Goal: Information Seeking & Learning: Learn about a topic

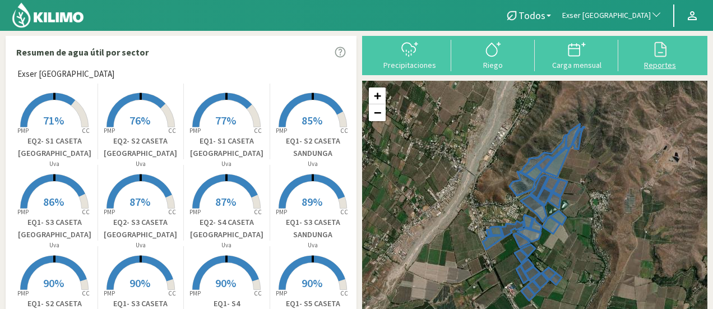
click at [662, 47] on icon at bounding box center [660, 49] width 18 height 18
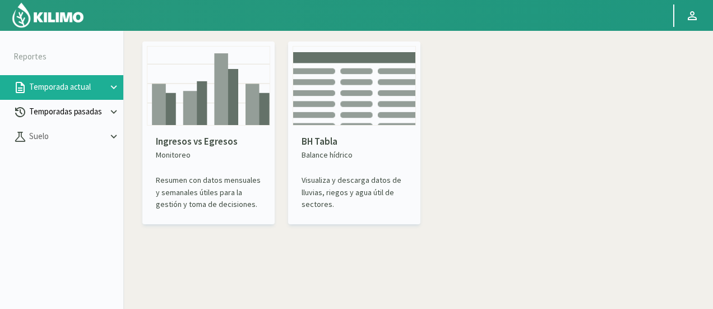
click at [34, 108] on p "Temporadas pasadas" at bounding box center [67, 111] width 81 height 13
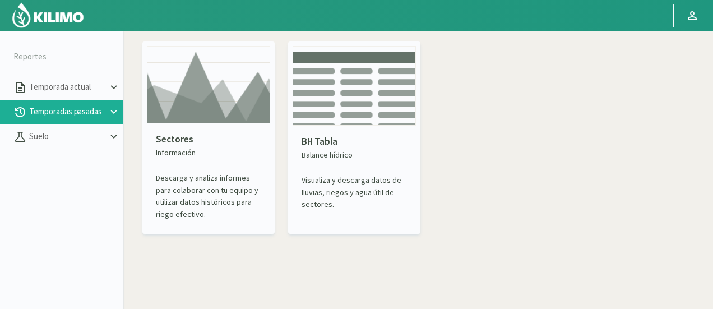
click at [177, 98] on img at bounding box center [208, 84] width 123 height 77
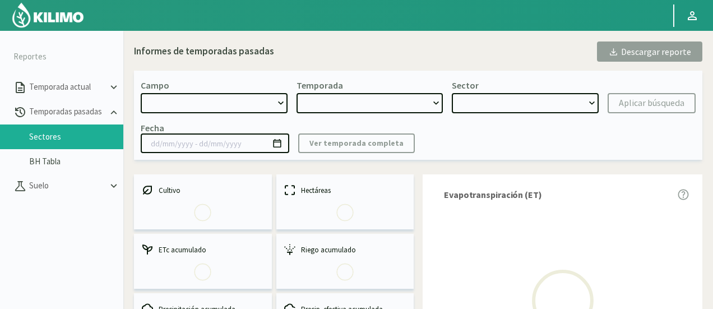
select select "0: Object"
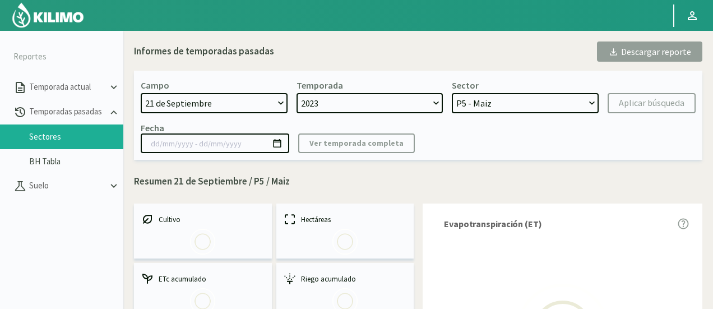
select select "0: 2023"
select select "0: Object"
type input "[DATE] - [DATE]"
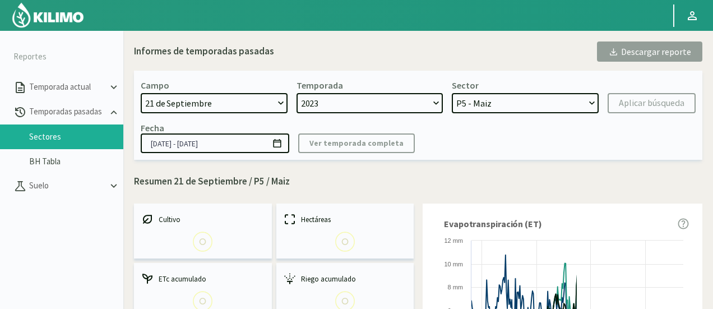
click at [191, 102] on select "[DATE] 8 Fuegos Acograpes - Ag. [PERSON_NAME] - Ag. [GEOGRAPHIC_DATA] Acograpes…" at bounding box center [214, 103] width 147 height 20
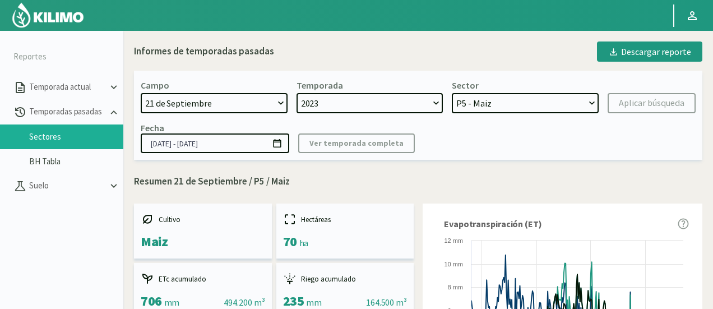
select select "475: Object"
click at [141, 93] on select "[DATE] 8 Fuegos Acograpes - Ag. [PERSON_NAME] - Ag. [GEOGRAPHIC_DATA] Acograpes…" at bounding box center [214, 103] width 147 height 20
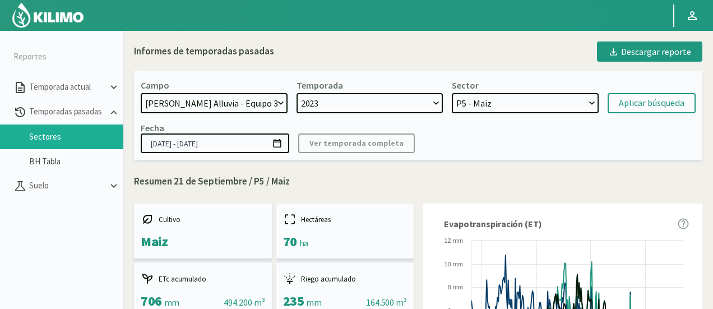
click at [406, 101] on select "2023 2022" at bounding box center [370, 103] width 147 height 20
select select
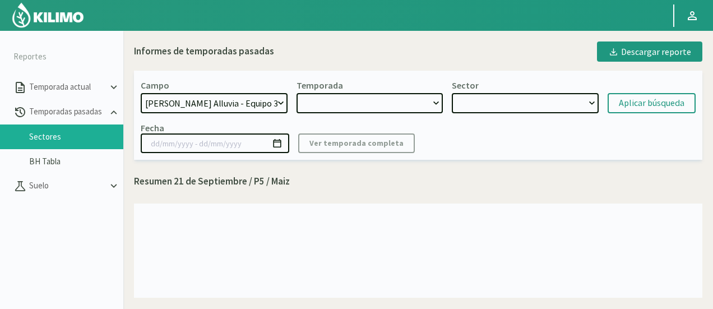
select select "2: 2024"
select select "7: Object"
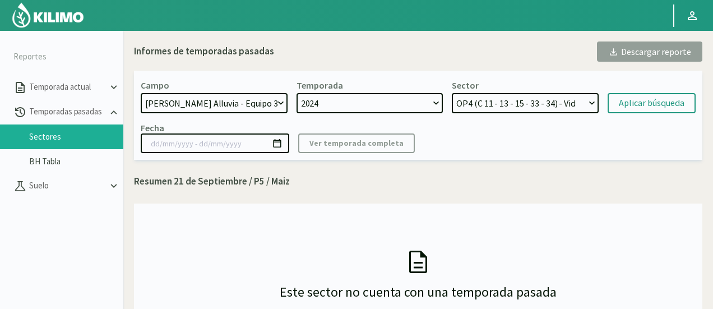
click at [406, 101] on select "2024 2023 2022 2021" at bounding box center [370, 103] width 147 height 20
click at [544, 107] on select "OP4 (C 11 - 13 - 15 - 33 - 34) - Vid OP5 (C 11 - 17 - 19 - 23) - Vid OP6 (C 21 …" at bounding box center [525, 103] width 147 height 20
click at [633, 107] on div "Aplicar búsqueda" at bounding box center [652, 102] width 66 height 13
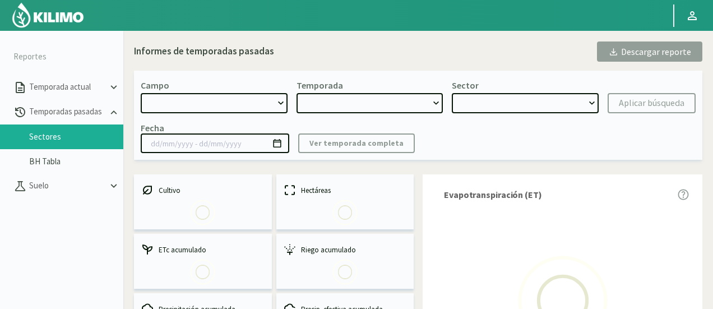
select select "475: Object"
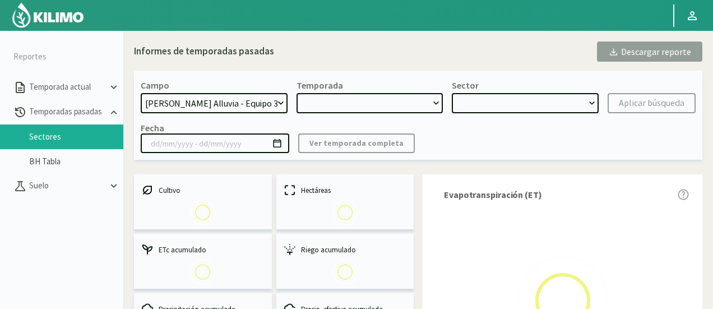
type input "[DATE] - [DATE]"
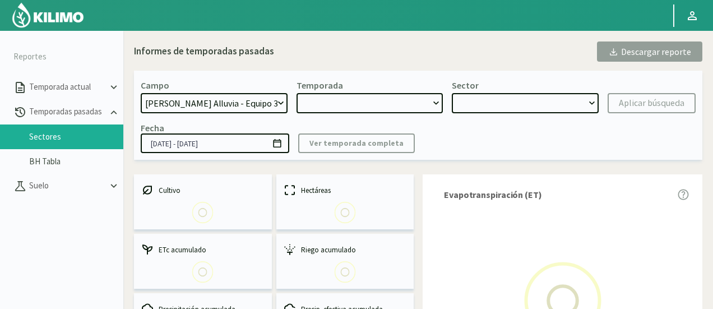
select select "0: 2024"
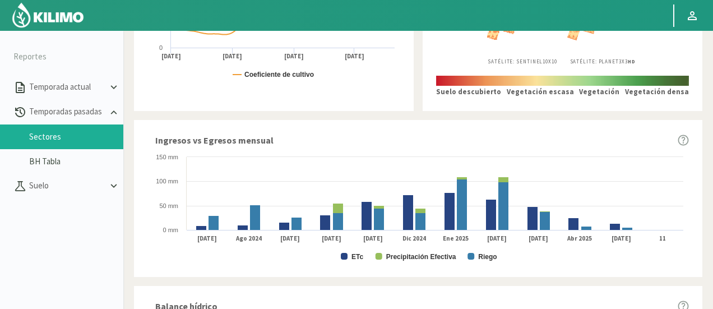
scroll to position [617, 0]
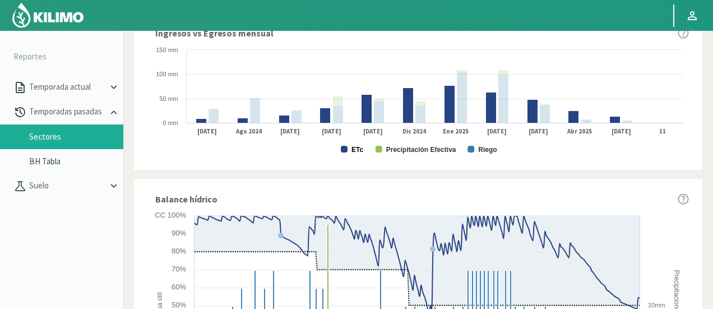
click at [355, 150] on text "ETc" at bounding box center [358, 150] width 12 height 8
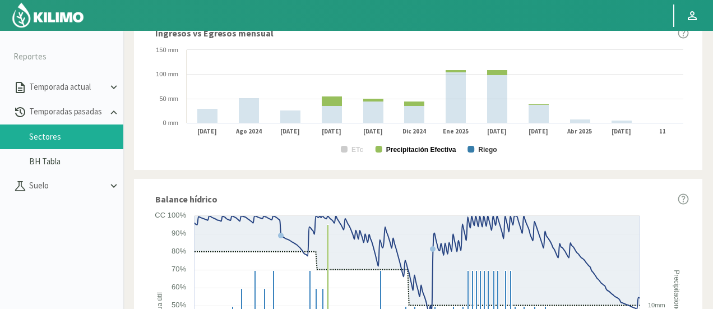
click at [388, 149] on text "Precipitación Efectiva" at bounding box center [421, 150] width 70 height 8
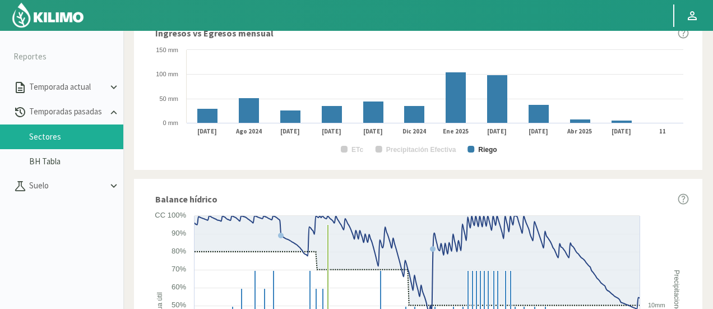
drag, startPoint x: 351, startPoint y: 113, endPoint x: 316, endPoint y: 149, distance: 50.4
click at [316, 149] on rect at bounding box center [418, 100] width 542 height 112
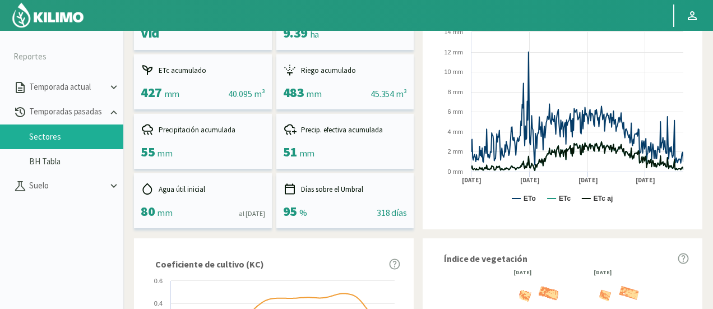
scroll to position [0, 0]
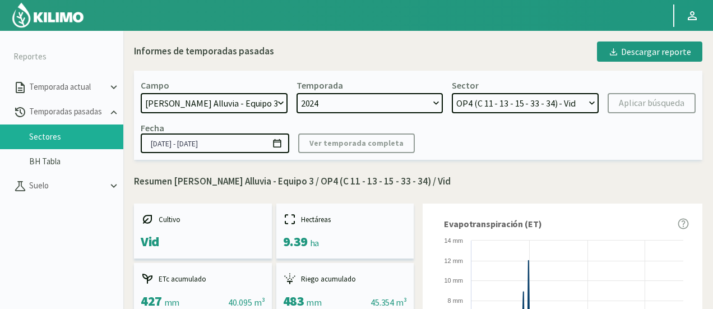
click at [489, 104] on select "OP4 (C 11 - 13 - 15 - 33 - 34) - Vid OP5 (C 11 - 17 - 19 - 23) - Vid OP6 (C 21 …" at bounding box center [525, 103] width 147 height 20
click at [488, 104] on select "OP4 (C 11 - 13 - 15 - 33 - 34) - Vid OP5 (C 11 - 17 - 19 - 23) - Vid OP6 (C 21 …" at bounding box center [525, 103] width 147 height 20
click at [452, 93] on select "OP4 (C 11 - 13 - 15 - 33 - 34) - Vid OP5 (C 11 - 17 - 19 - 23) - Vid OP6 (C 21 …" at bounding box center [525, 103] width 147 height 20
click at [663, 107] on div "Aplicar búsqueda" at bounding box center [652, 102] width 66 height 13
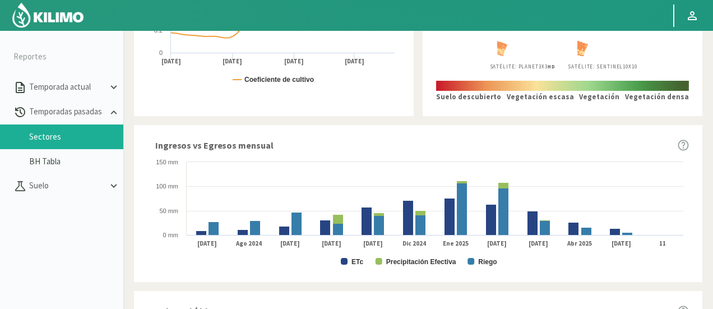
scroll to position [617, 0]
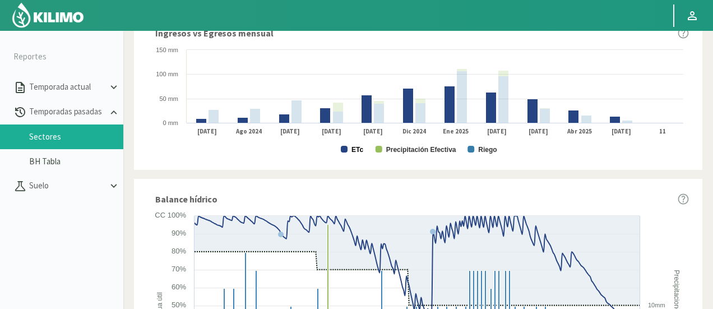
click at [360, 152] on text "ETc" at bounding box center [358, 150] width 12 height 8
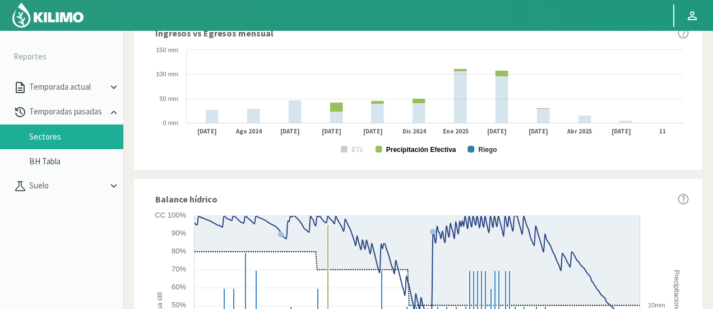
click at [403, 146] on text "Precipitación Efectiva" at bounding box center [421, 150] width 70 height 8
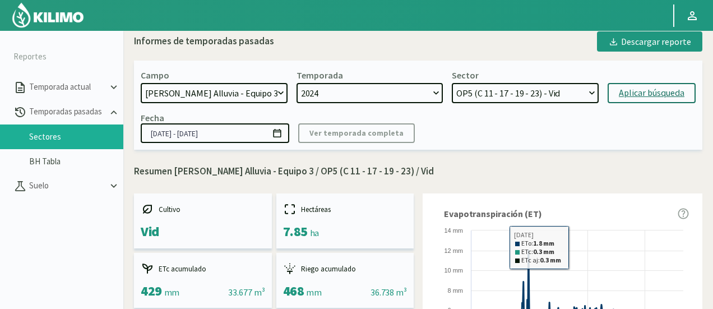
scroll to position [0, 0]
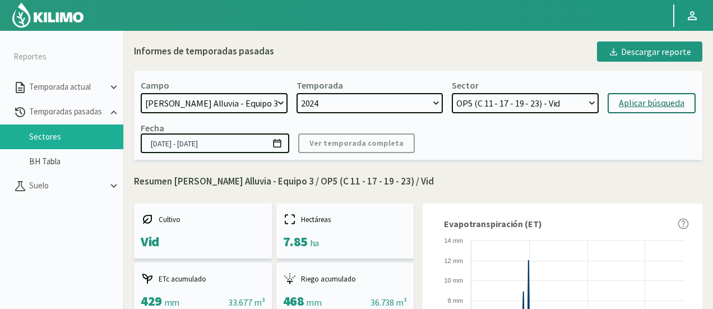
click at [540, 93] on select "OP4 (C 11 - 13 - 15 - 33 - 34) - Vid OP5 (C 11 - 17 - 19 - 23) - Vid OP6 (C 21 …" at bounding box center [525, 103] width 147 height 20
select select "8: Object"
click at [452, 93] on select "OP4 (C 11 - 13 - 15 - 33 - 34) - Vid OP5 (C 11 - 17 - 19 - 23) - Vid OP6 (C 21 …" at bounding box center [525, 103] width 147 height 20
click at [621, 98] on div "Aplicar búsqueda" at bounding box center [652, 102] width 66 height 13
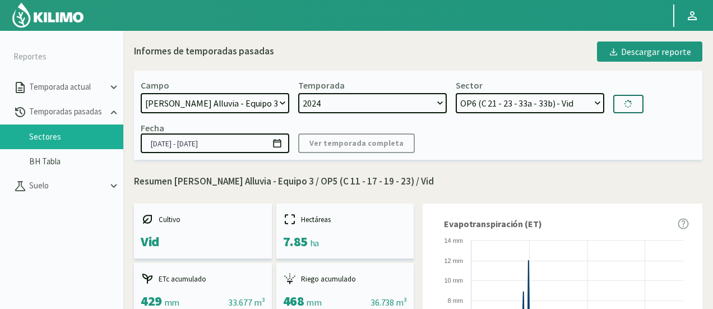
type input "[DATE] - [DATE]"
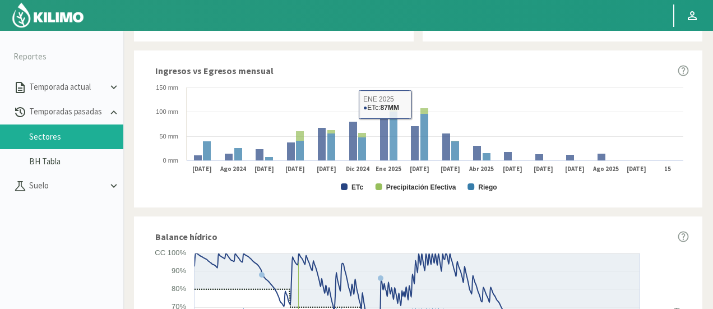
scroll to position [617, 0]
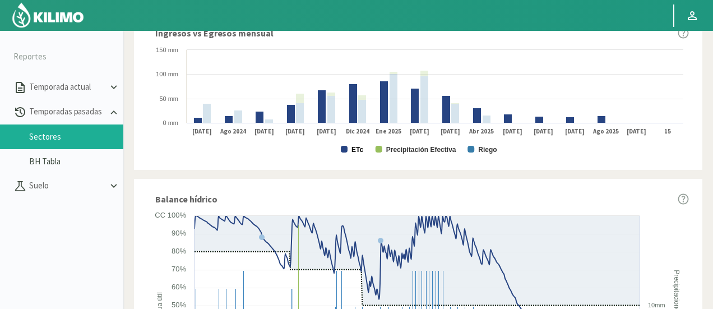
click at [359, 149] on text "ETc" at bounding box center [358, 150] width 12 height 8
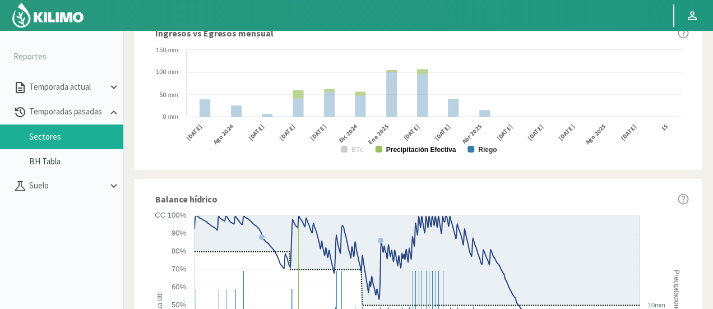
click at [380, 147] on rect at bounding box center [379, 149] width 7 height 7
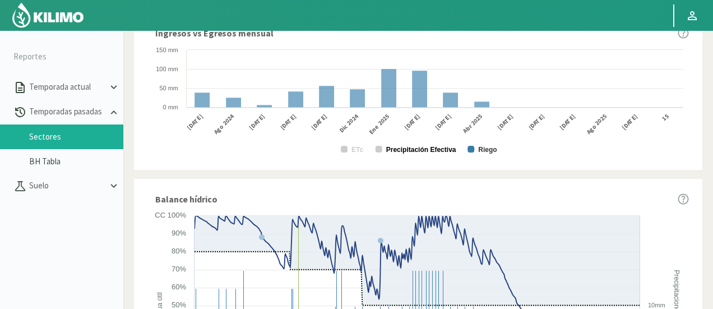
click at [390, 148] on text "Precipitación Efectiva" at bounding box center [421, 150] width 70 height 8
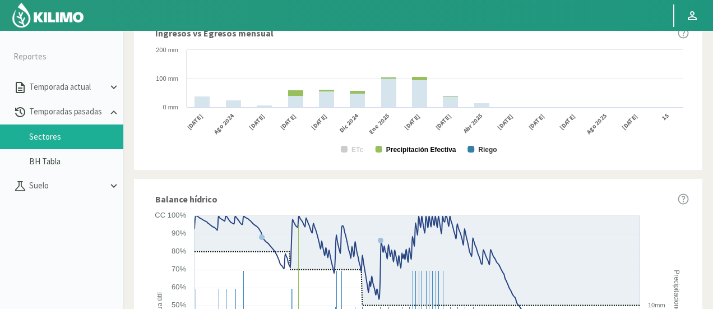
click at [434, 149] on text "Precipitación Efectiva" at bounding box center [421, 150] width 70 height 8
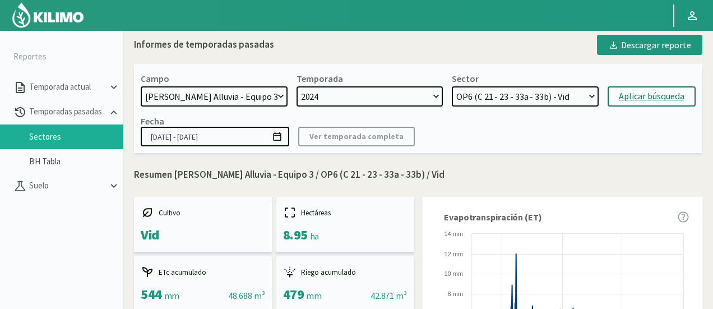
scroll to position [0, 0]
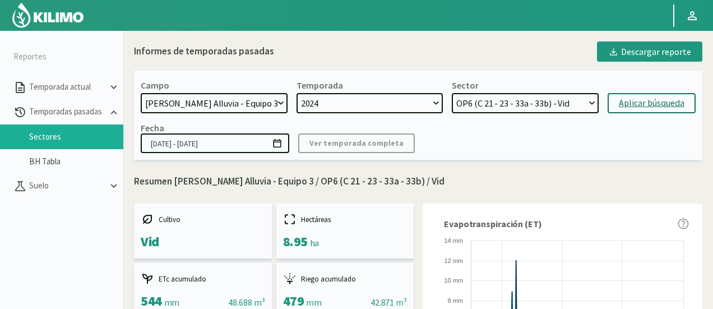
click at [465, 104] on select "OP4 (C 11 - 13 - 15 - 33 - 34) - Vid OP5 (C 11 - 17 - 19 - 23) - Vid OP6 (C 21 …" at bounding box center [525, 103] width 147 height 20
select select "15: Object"
click at [452, 93] on select "OP4 (C 11 - 13 - 15 - 33 - 34) - Vid OP5 (C 11 - 17 - 19 - 23) - Vid OP6 (C 21 …" at bounding box center [525, 103] width 147 height 20
click at [645, 108] on div "Aplicar búsqueda" at bounding box center [652, 102] width 66 height 13
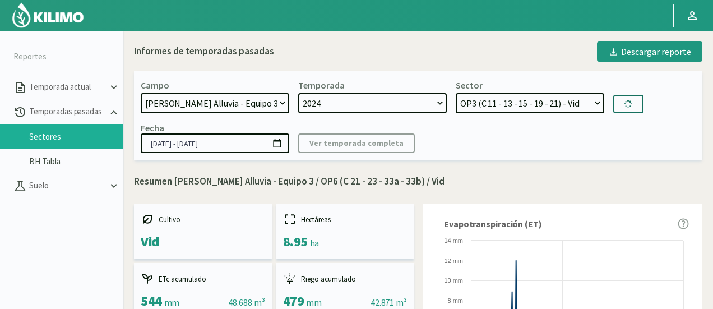
type input "[DATE] - [DATE]"
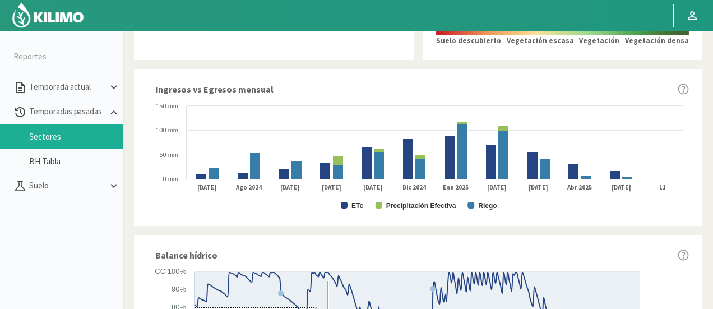
scroll to position [617, 0]
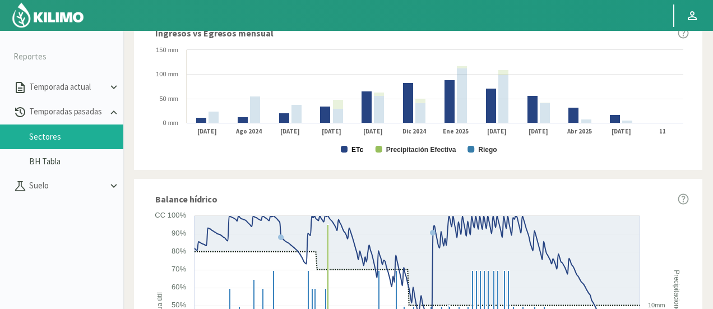
click at [357, 146] on text "ETc" at bounding box center [358, 150] width 12 height 8
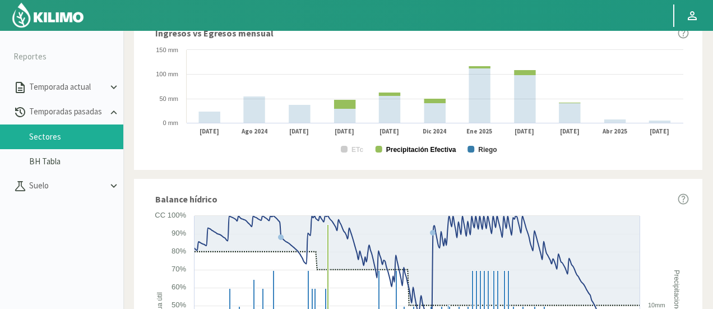
click at [397, 146] on text "Precipitación Efectiva" at bounding box center [421, 150] width 70 height 8
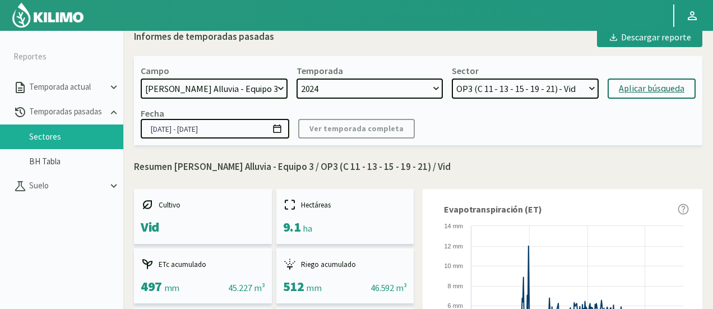
scroll to position [0, 0]
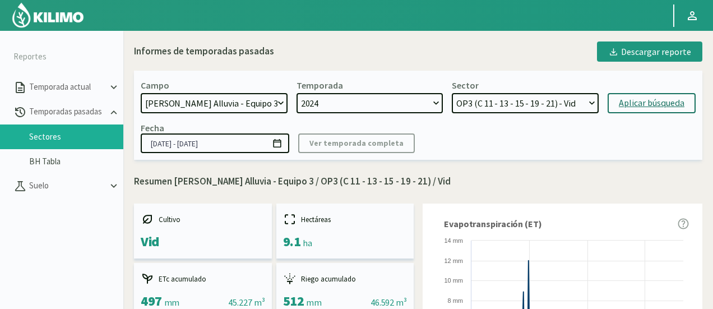
click at [501, 104] on select "OP4 (C 11 - 13 - 15 - 33 - 34) - Vid OP5 (C 11 - 17 - 19 - 23) - Vid OP6 (C 21 …" at bounding box center [525, 103] width 147 height 20
click at [452, 93] on select "OP4 (C 11 - 13 - 15 - 33 - 34) - Vid OP5 (C 11 - 17 - 19 - 23) - Vid OP6 (C 21 …" at bounding box center [525, 103] width 147 height 20
click at [655, 104] on div "Aplicar búsqueda" at bounding box center [652, 102] width 66 height 13
click at [560, 105] on select "OP4 (C 11 - 13 - 15 - 33 - 34) - Vid OP5 (C 11 - 17 - 19 - 23) - Vid OP6 (C 21 …" at bounding box center [525, 103] width 147 height 20
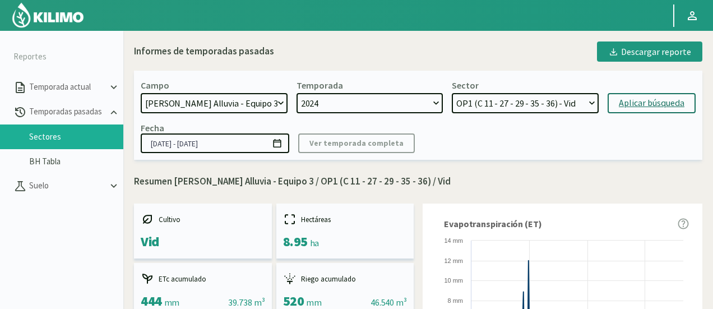
click at [682, 108] on div "Aplicar búsqueda" at bounding box center [652, 102] width 66 height 13
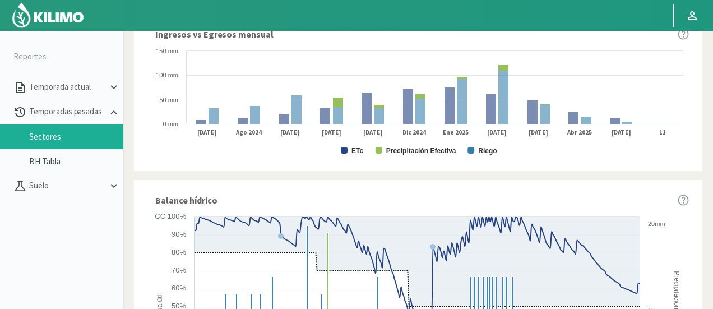
scroll to position [617, 0]
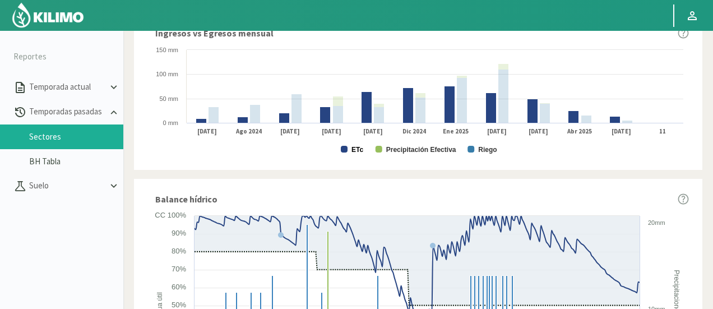
click at [352, 151] on text "ETc" at bounding box center [358, 150] width 12 height 8
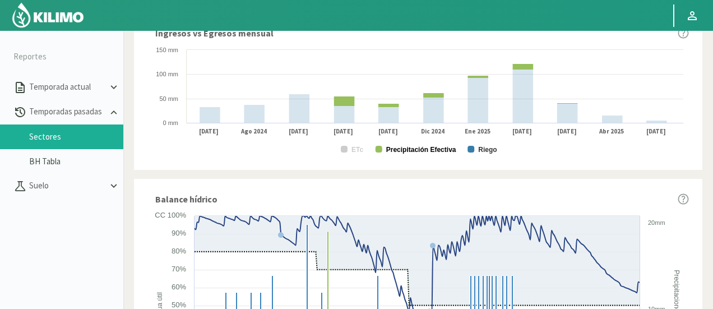
click at [431, 147] on text "Precipitación Efectiva" at bounding box center [421, 150] width 70 height 8
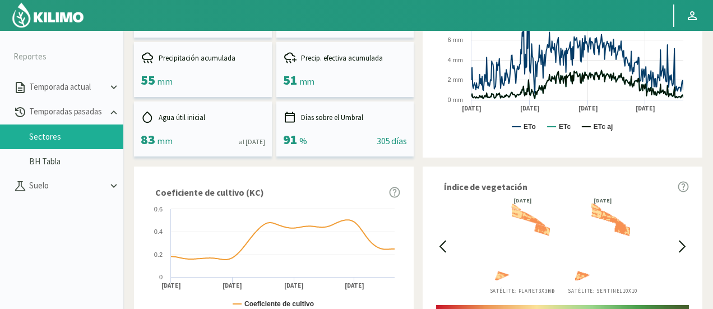
scroll to position [0, 0]
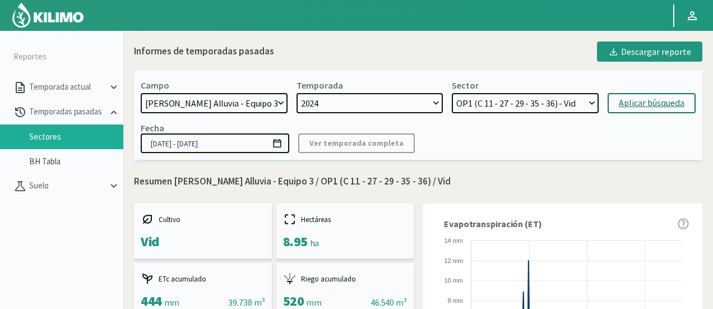
click at [544, 105] on select "OP4 (C 11 - 13 - 15 - 33 - 34) - Vid OP5 (C 11 - 17 - 19 - 23) - Vid OP6 (C 21 …" at bounding box center [525, 103] width 147 height 20
click at [452, 93] on select "OP4 (C 11 - 13 - 15 - 33 - 34) - Vid OP5 (C 11 - 17 - 19 - 23) - Vid OP6 (C 21 …" at bounding box center [525, 103] width 147 height 20
click at [653, 101] on div "Aplicar búsqueda" at bounding box center [652, 102] width 66 height 13
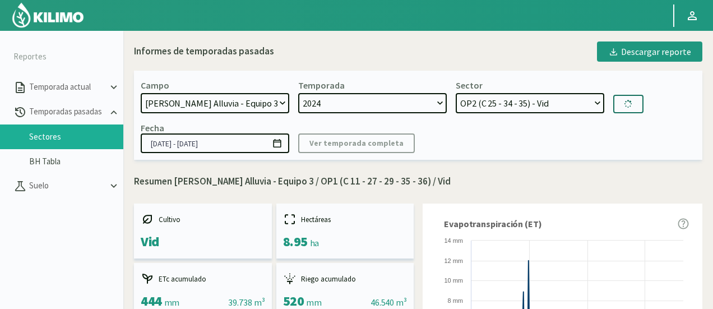
select select "41: Object"
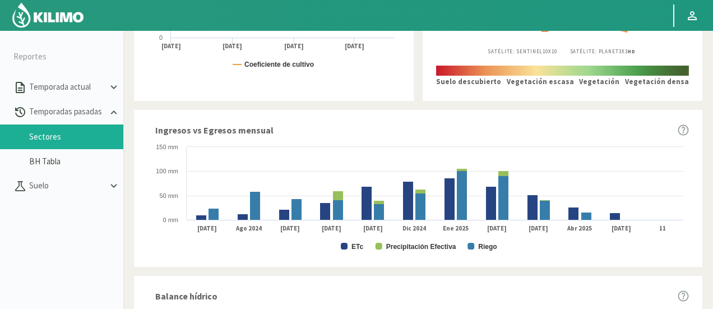
scroll to position [617, 0]
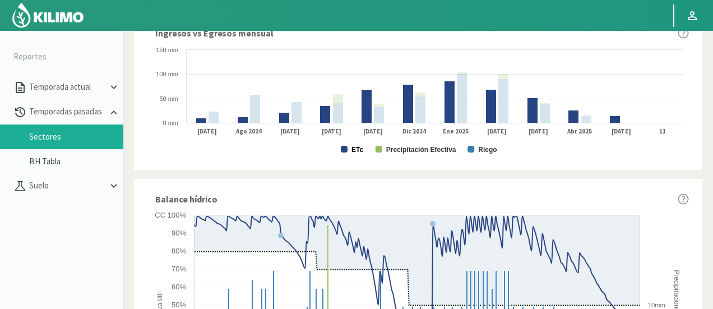
click at [358, 152] on text "ETc" at bounding box center [358, 150] width 12 height 8
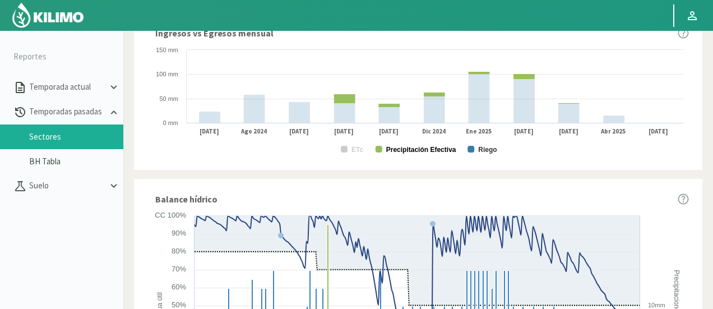
click at [412, 151] on text "Precipitación Efectiva" at bounding box center [421, 150] width 70 height 8
